Goal: Check status

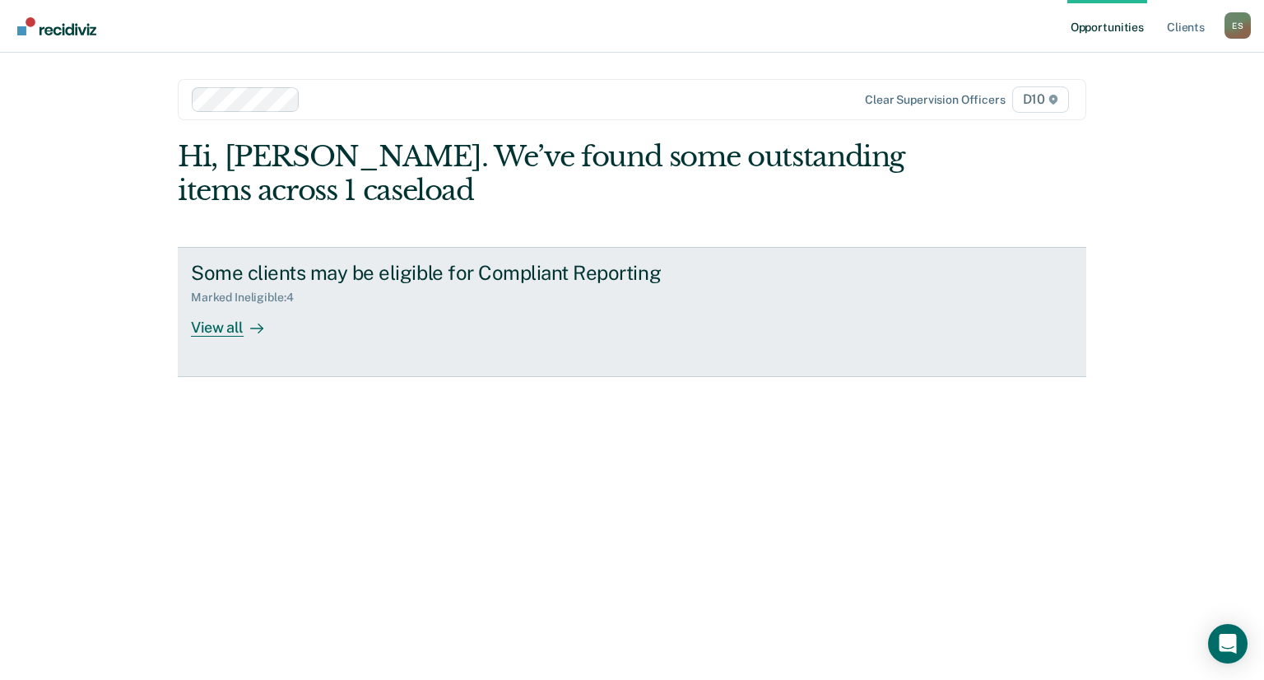
click at [230, 317] on div "View all" at bounding box center [237, 321] width 92 height 32
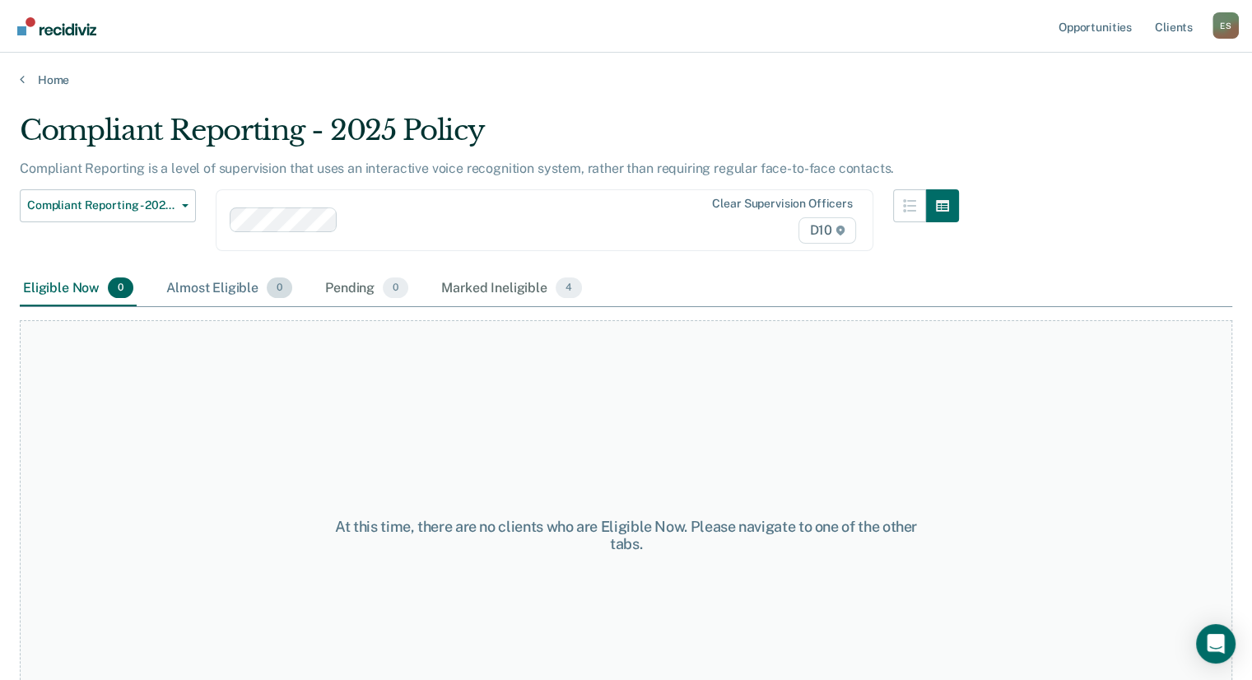
click at [246, 281] on div "Almost Eligible 0" at bounding box center [229, 289] width 133 height 36
click at [103, 293] on div "Eligible Now 0" at bounding box center [78, 289] width 117 height 36
click at [336, 290] on div "Pending 0" at bounding box center [367, 289] width 90 height 36
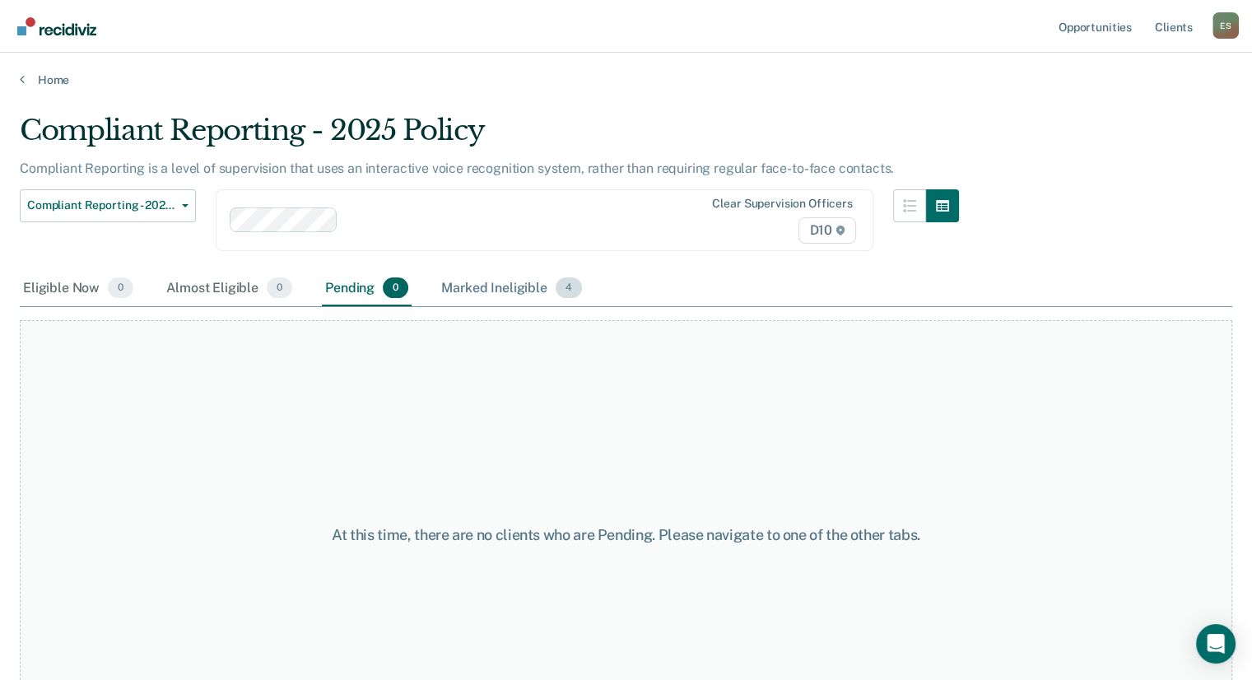
click at [458, 276] on div "Marked Ineligible 4" at bounding box center [511, 289] width 147 height 36
